Goal: Task Accomplishment & Management: Use online tool/utility

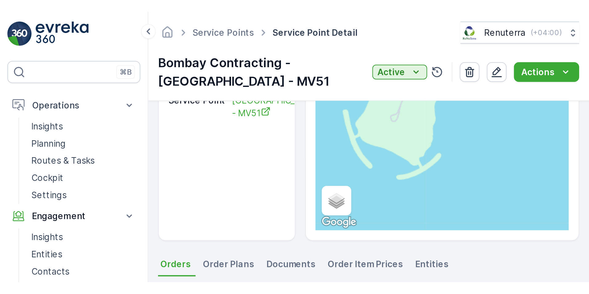
scroll to position [71, 0]
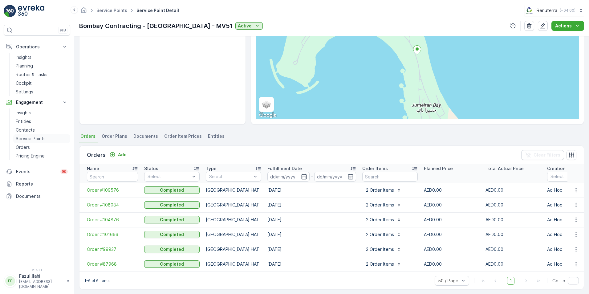
click at [24, 137] on p "Service Points" at bounding box center [31, 139] width 30 height 6
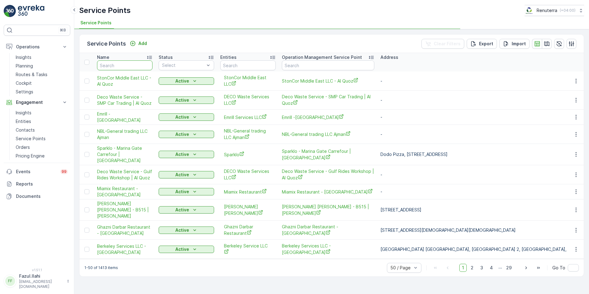
click at [121, 67] on input "text" at bounding box center [124, 65] width 55 height 10
type input "kar"
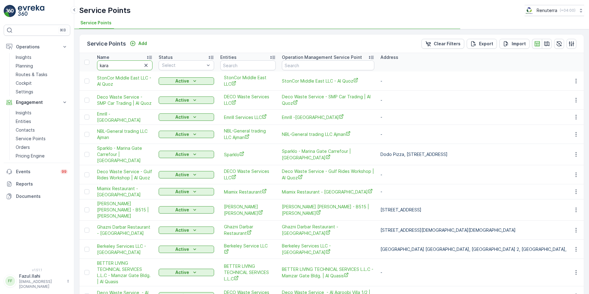
click at [117, 66] on input "kara" at bounding box center [124, 65] width 55 height 10
type input "karac"
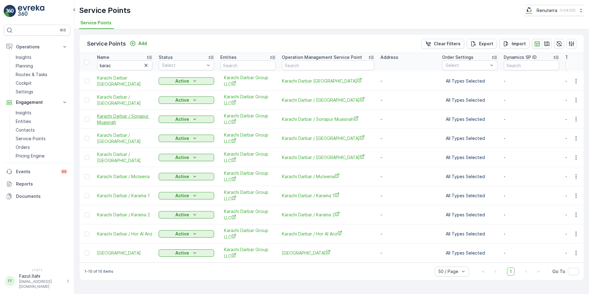
click at [120, 115] on span "Karachi Darbar / Sonapur Muaisnah" at bounding box center [124, 119] width 55 height 12
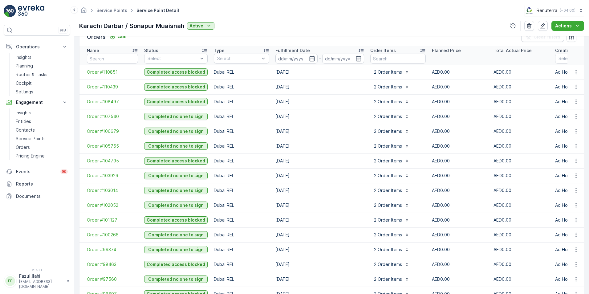
scroll to position [185, 0]
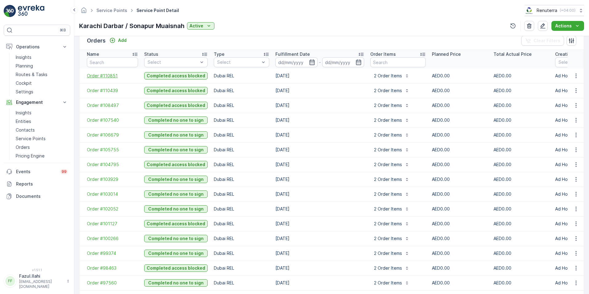
click at [115, 76] on span "Order #110851" at bounding box center [112, 76] width 51 height 6
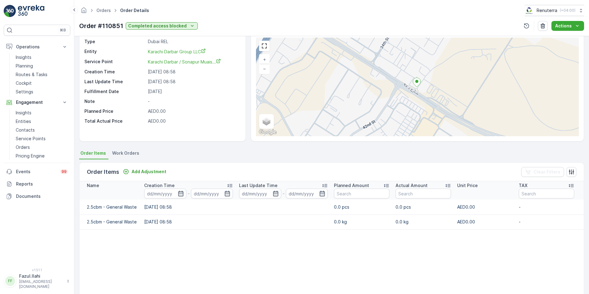
scroll to position [31, 0]
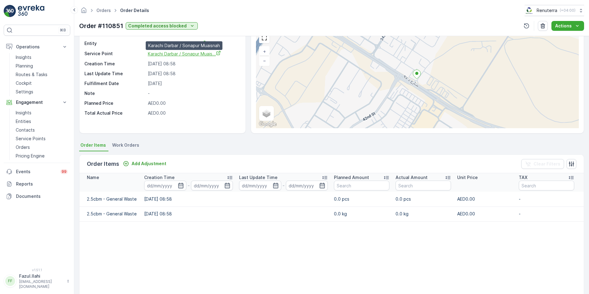
click at [167, 55] on span "Karachi Darbar / Sonapur Muais..." at bounding box center [184, 53] width 73 height 5
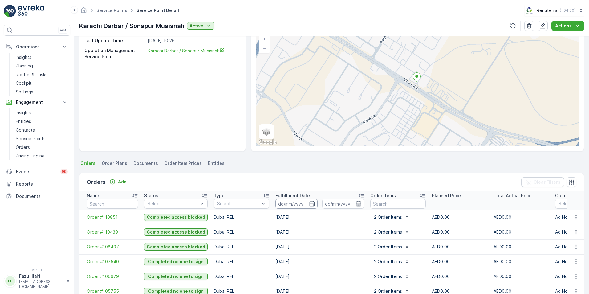
scroll to position [62, 0]
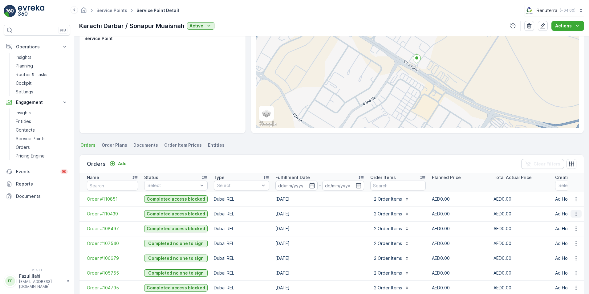
click at [392, 207] on icon "button" at bounding box center [576, 214] width 6 height 6
click at [392, 207] on span "Create Document" at bounding box center [568, 240] width 37 height 6
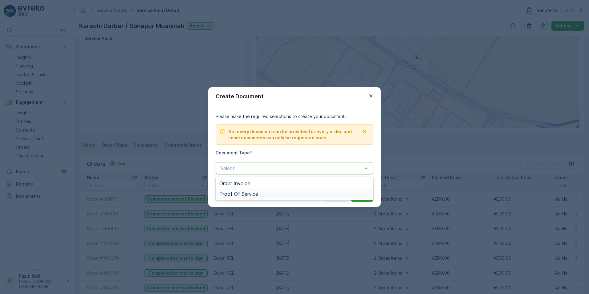
click at [229, 193] on span "Proof Of Service" at bounding box center [238, 194] width 39 height 6
click at [361, 199] on p "Submit" at bounding box center [362, 197] width 15 height 6
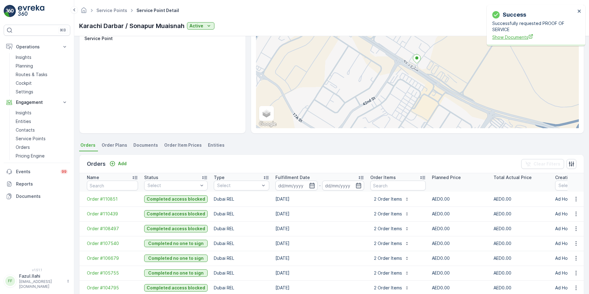
click at [392, 39] on span "Show Documents" at bounding box center [534, 37] width 83 height 6
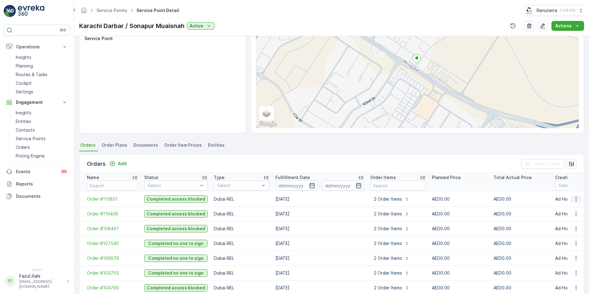
click at [392, 200] on icon "button" at bounding box center [576, 199] width 6 height 6
click at [392, 207] on span "Create Document" at bounding box center [568, 226] width 37 height 6
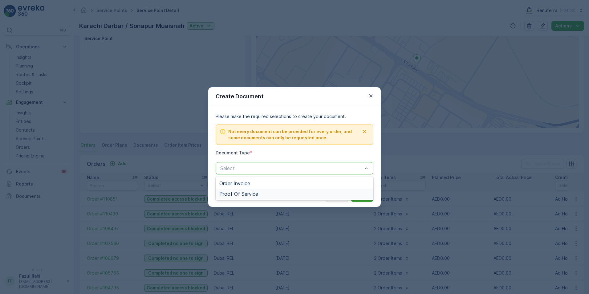
click at [247, 193] on span "Proof Of Service" at bounding box center [238, 194] width 39 height 6
click at [368, 194] on p "Submit" at bounding box center [362, 197] width 15 height 6
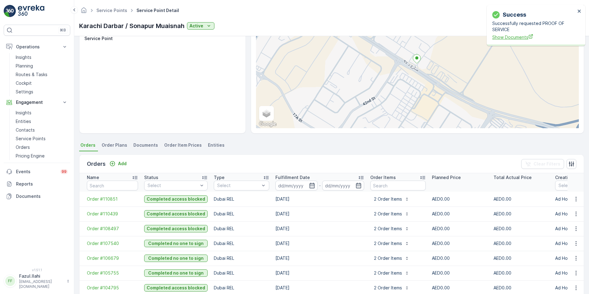
click at [392, 37] on span "Show Documents" at bounding box center [534, 37] width 83 height 6
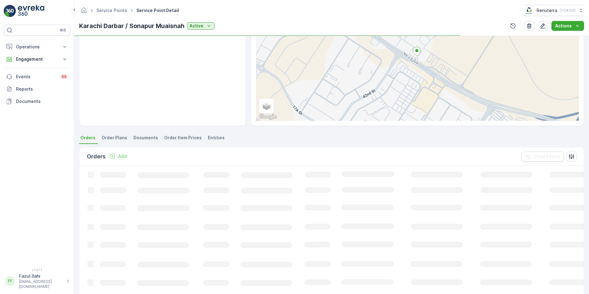
scroll to position [123, 0]
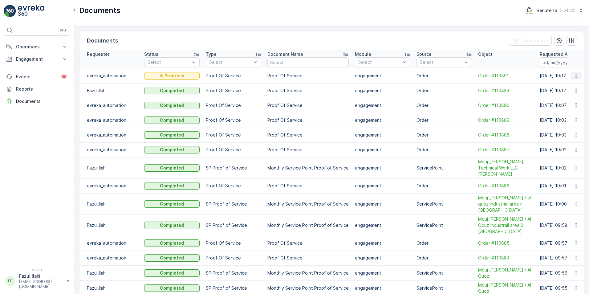
click at [576, 76] on icon "button" at bounding box center [576, 75] width 1 height 5
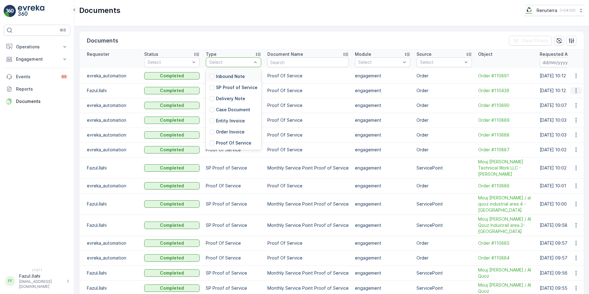
click at [575, 93] on icon "button" at bounding box center [576, 91] width 6 height 6
click at [571, 100] on span "See Details" at bounding box center [575, 100] width 24 height 6
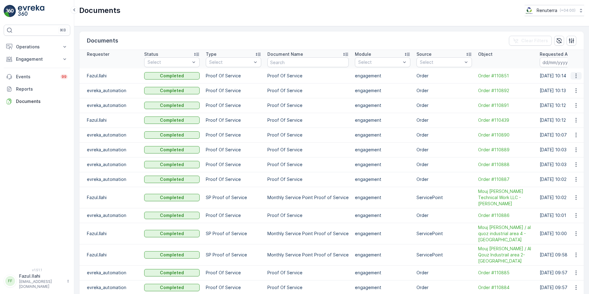
click at [574, 76] on icon "button" at bounding box center [576, 76] width 6 height 6
click at [567, 84] on span "See Details" at bounding box center [575, 85] width 24 height 6
